Goal: Communication & Community: Answer question/provide support

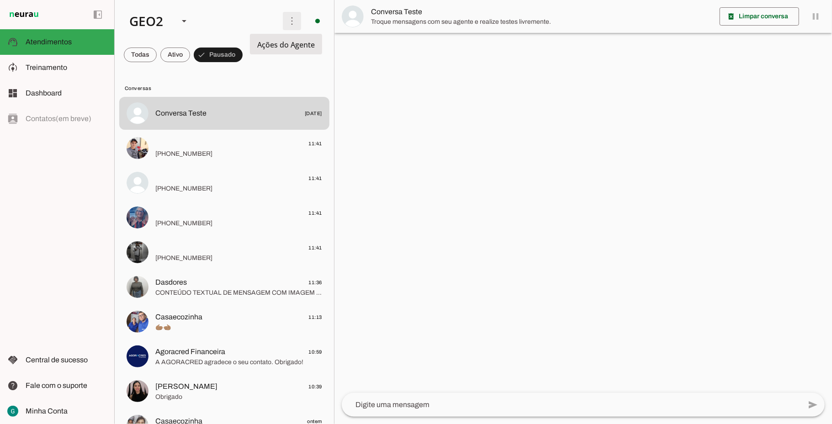
click at [288, 24] on span at bounding box center [292, 21] width 22 height 22
click at [0, 0] on slot "Ativar chats em massa" at bounding box center [0, 0] width 0 height 0
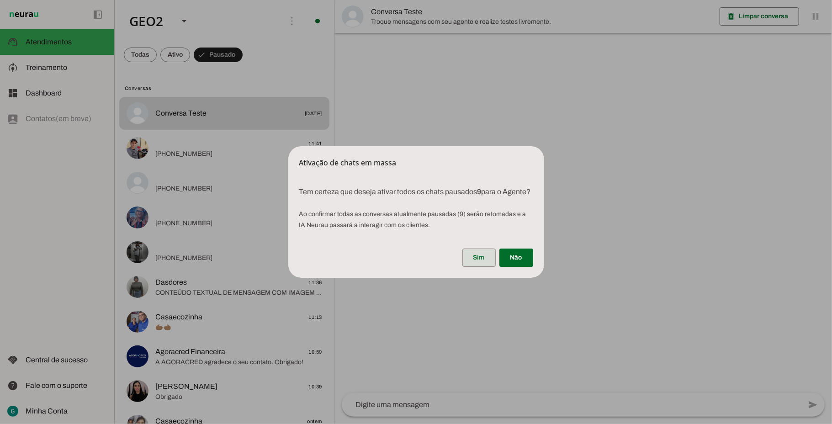
click at [479, 265] on span at bounding box center [479, 258] width 33 height 22
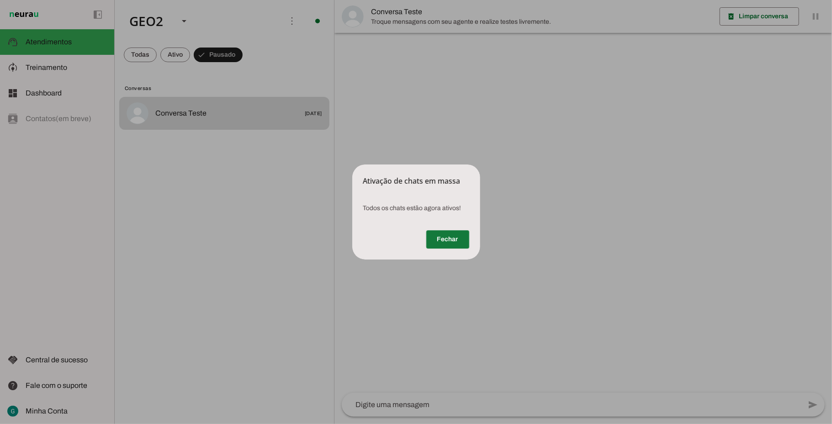
click at [458, 240] on span at bounding box center [447, 240] width 43 height 22
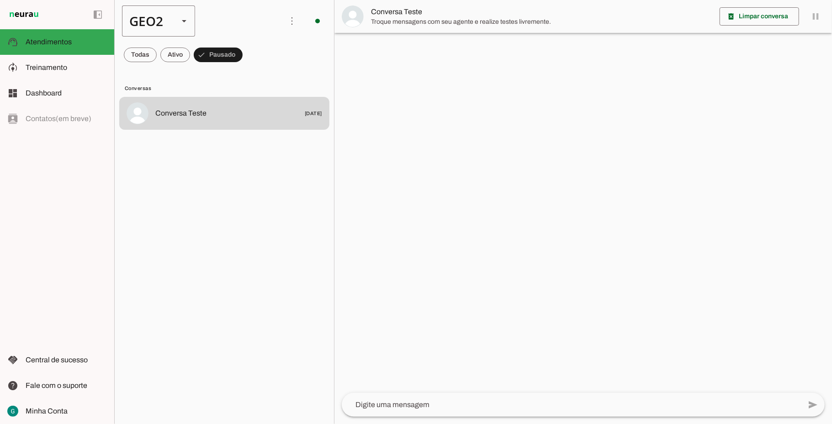
click at [156, 26] on div "GEO2" at bounding box center [146, 20] width 49 height 31
click at [251, 53] on slot at bounding box center [280, 58] width 59 height 11
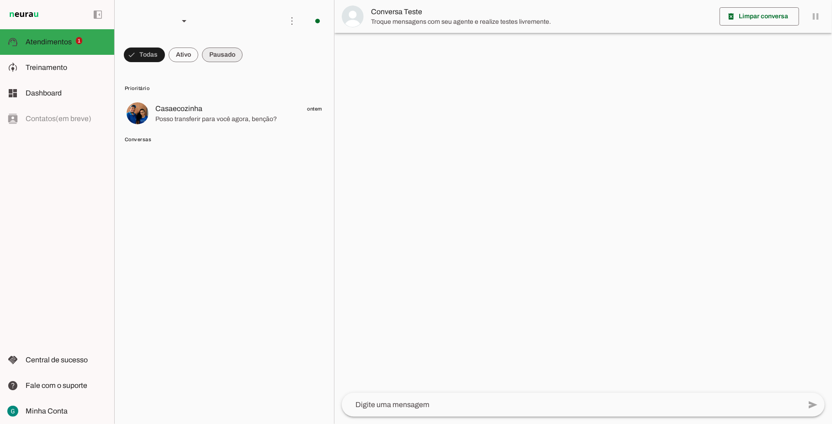
click at [165, 51] on span at bounding box center [144, 55] width 41 height 22
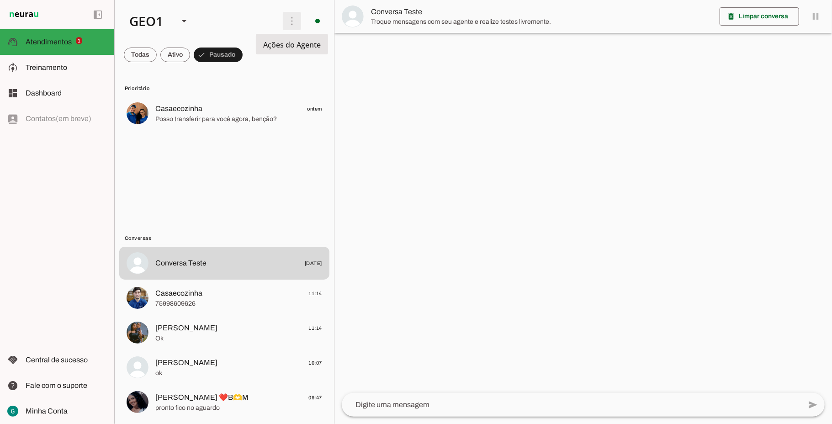
click at [286, 22] on span at bounding box center [292, 21] width 22 height 22
click at [275, 169] on lit-virtualizer "Casaecozinha ontem Posso transferir para você agora, benção?" at bounding box center [224, 163] width 219 height 133
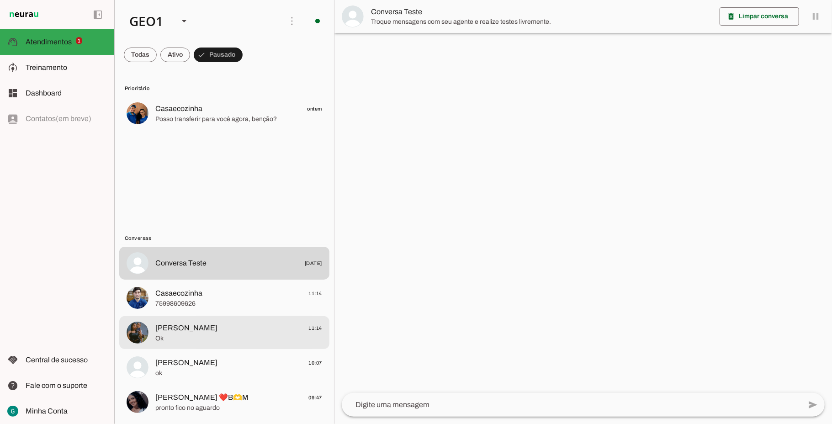
click at [218, 329] on span "[PERSON_NAME]" at bounding box center [186, 328] width 62 height 11
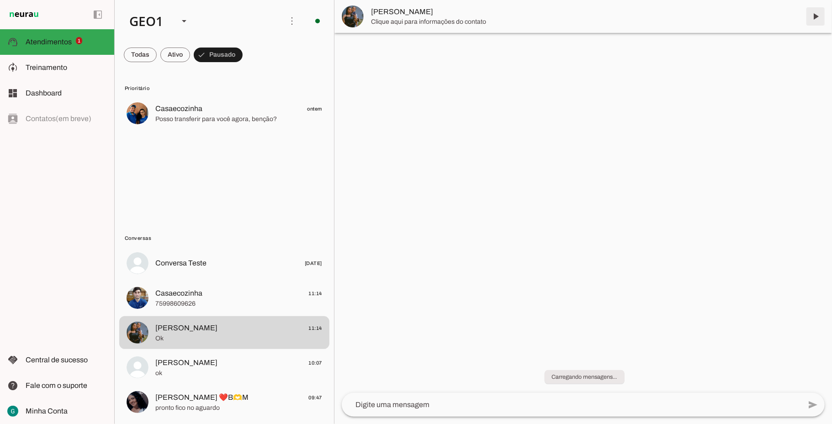
click at [814, 17] on span at bounding box center [816, 16] width 22 height 22
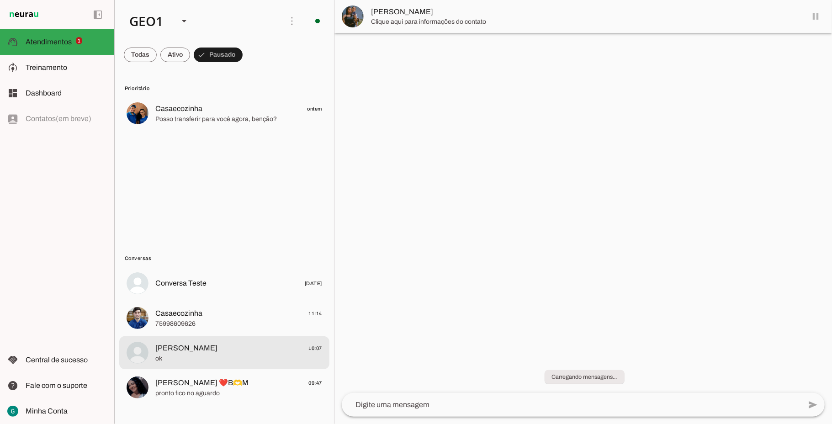
click at [218, 350] on span "[PERSON_NAME]" at bounding box center [186, 348] width 62 height 11
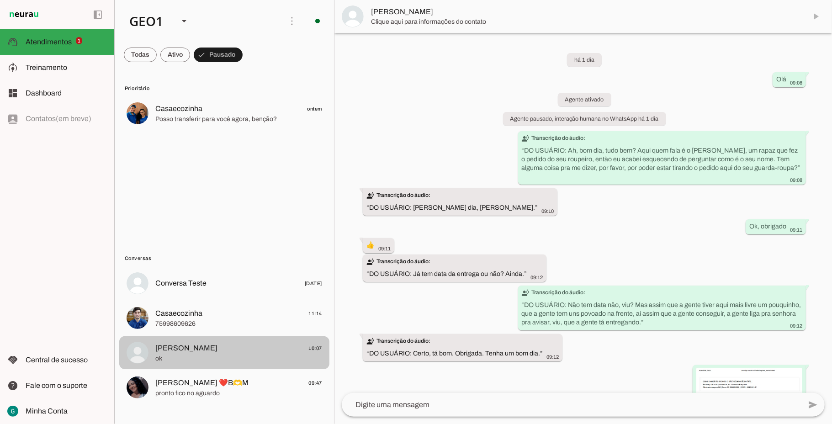
scroll to position [360, 0]
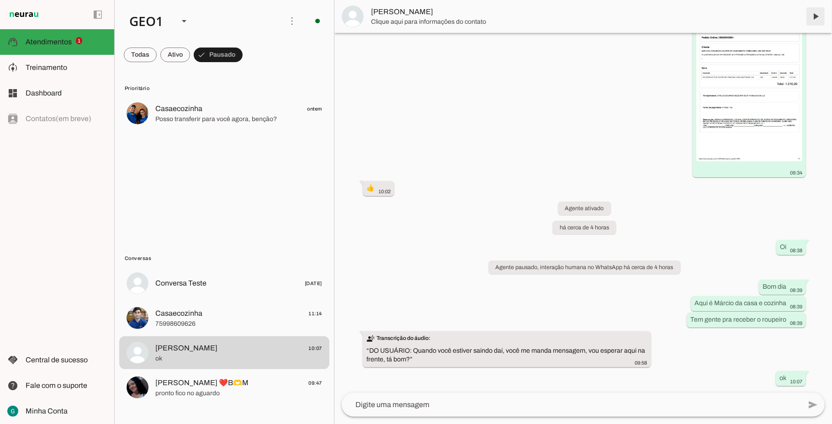
click at [818, 17] on span at bounding box center [816, 16] width 22 height 22
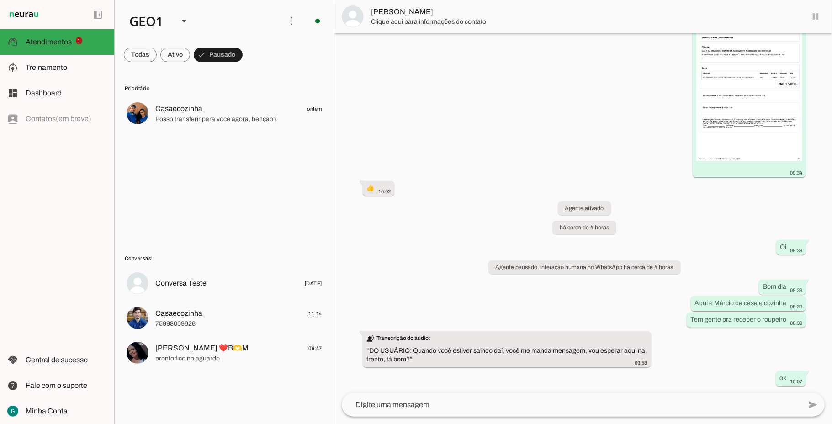
scroll to position [0, 0]
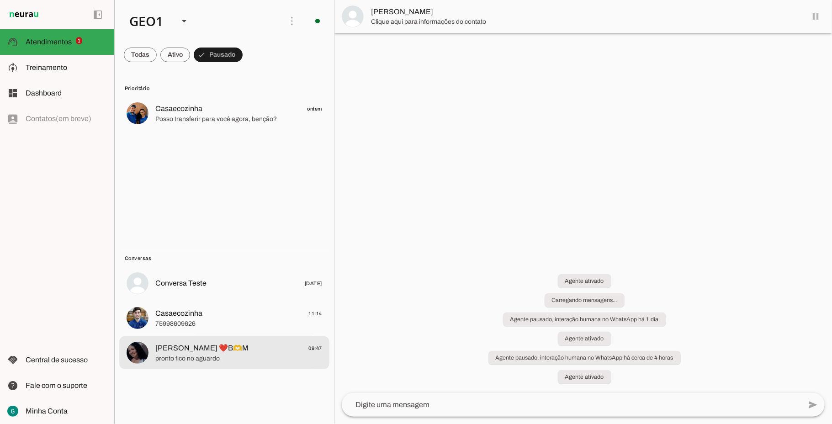
click at [209, 348] on span "[PERSON_NAME] ❤️B🫶M" at bounding box center [201, 348] width 93 height 11
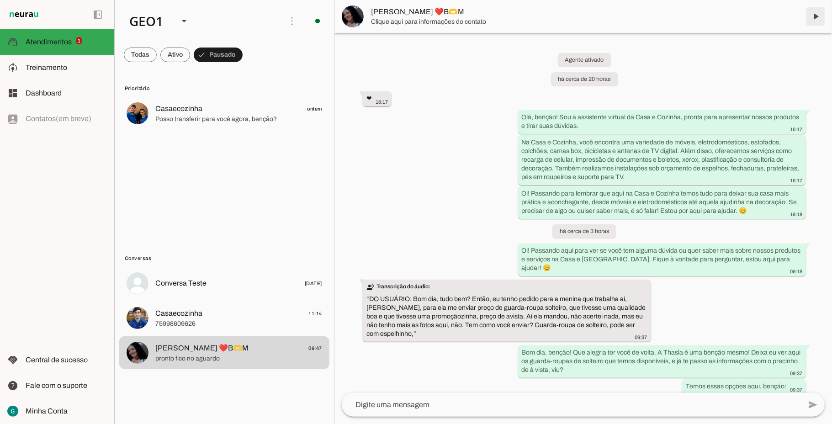
click at [820, 13] on span at bounding box center [816, 16] width 22 height 22
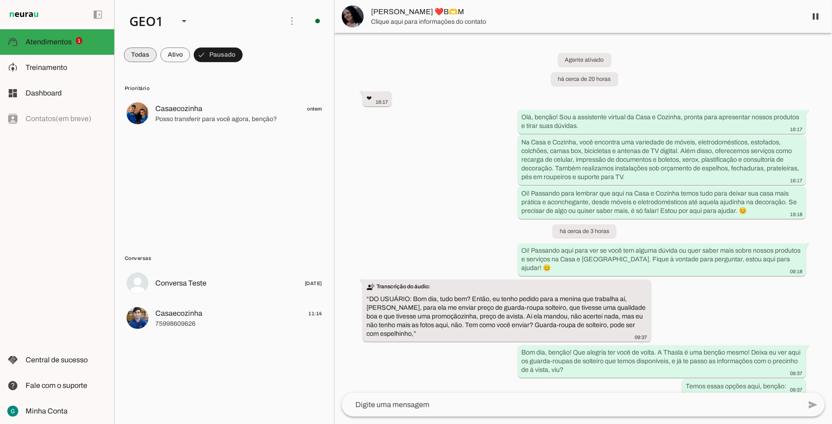
click at [133, 52] on span at bounding box center [140, 55] width 33 height 22
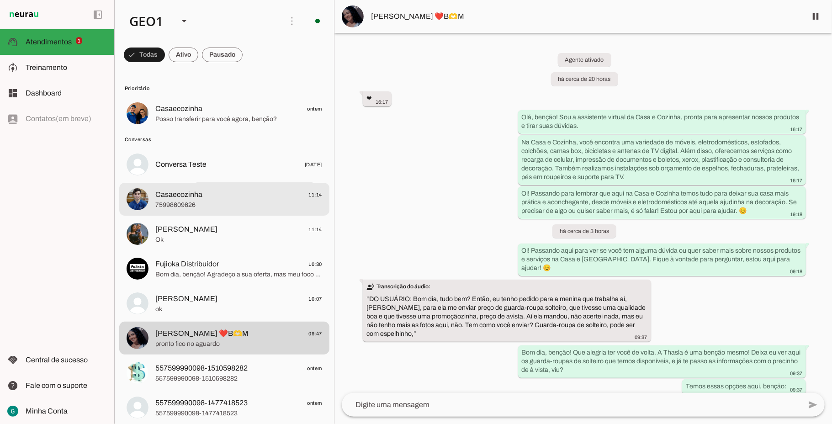
click at [194, 208] on span "75998609626" at bounding box center [238, 205] width 167 height 9
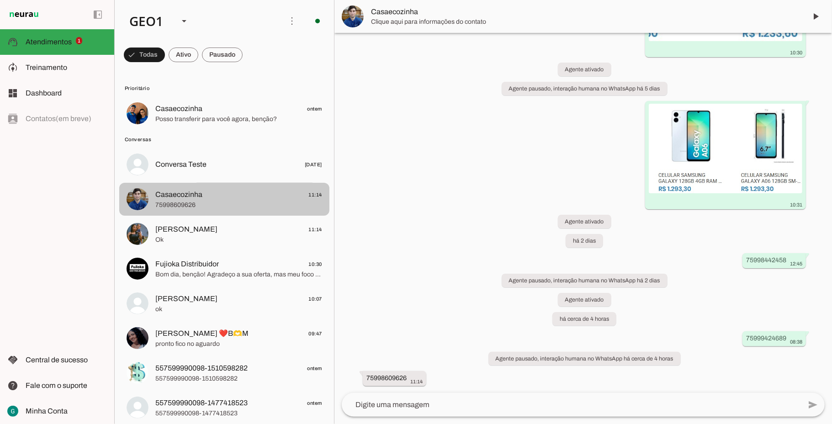
scroll to position [123, 0]
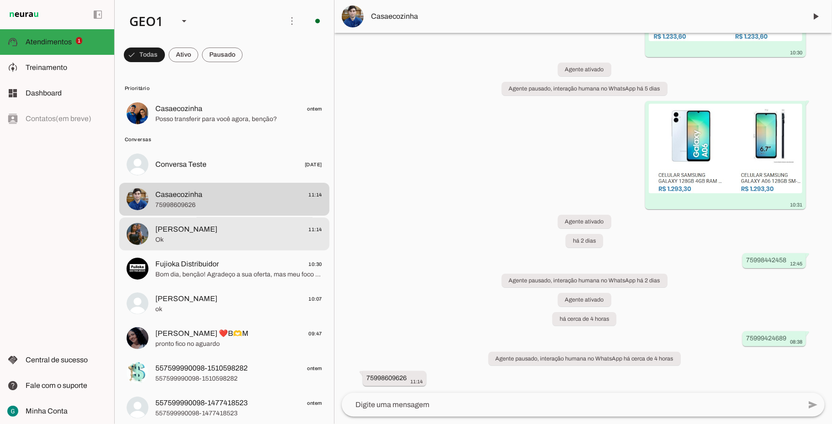
click at [218, 234] on span "[PERSON_NAME]" at bounding box center [186, 229] width 62 height 11
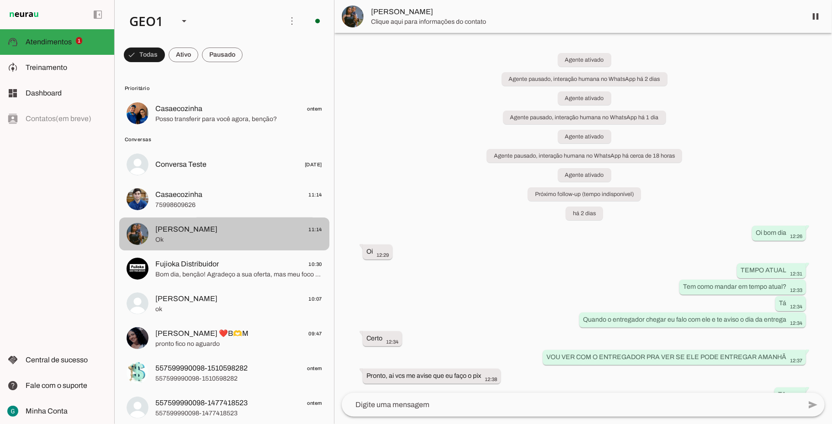
scroll to position [1573, 0]
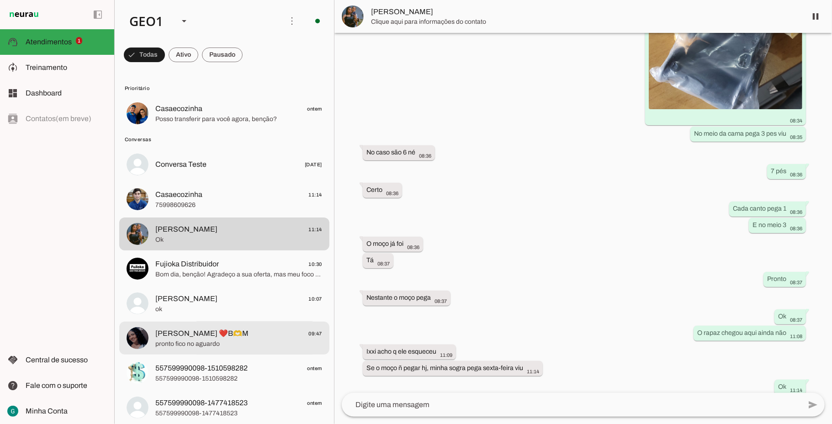
click at [225, 331] on span "[PERSON_NAME] ❤️B🫶M 09:47" at bounding box center [238, 333] width 167 height 11
